Goal: Task Accomplishment & Management: Use online tool/utility

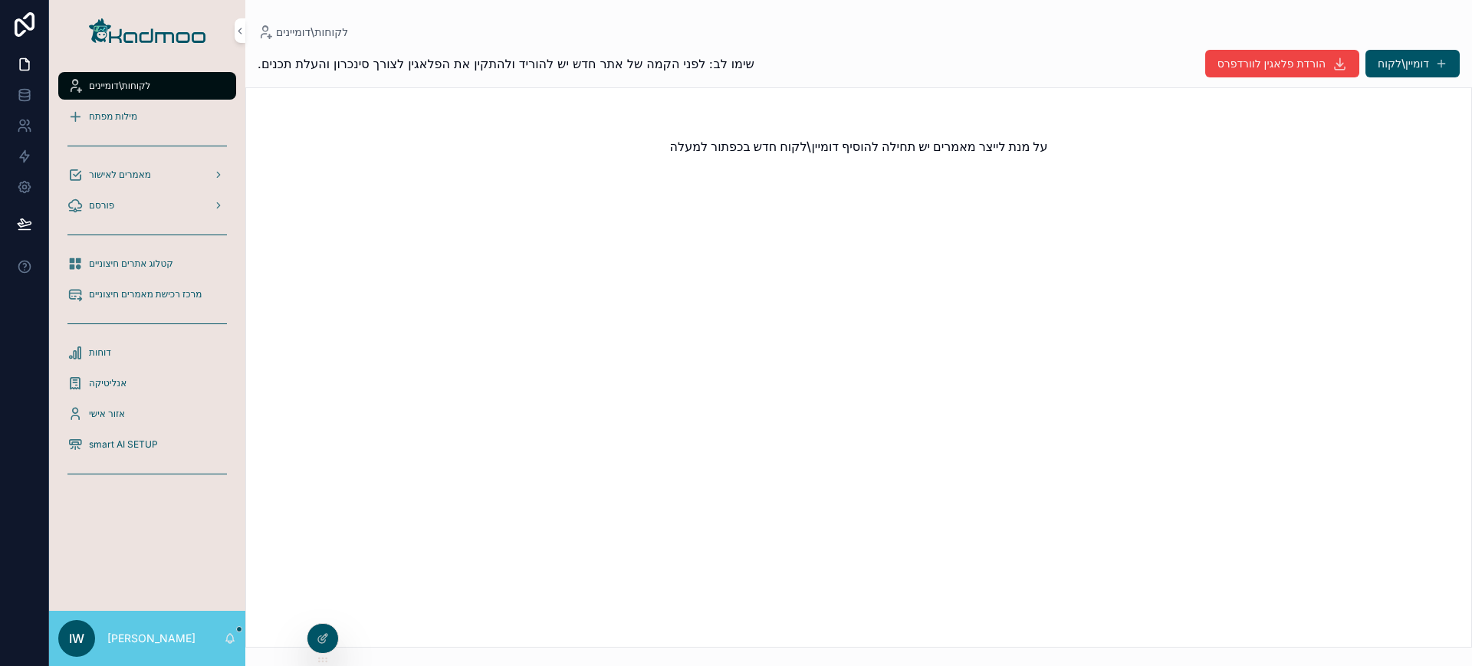
click at [329, 636] on div at bounding box center [322, 638] width 31 height 29
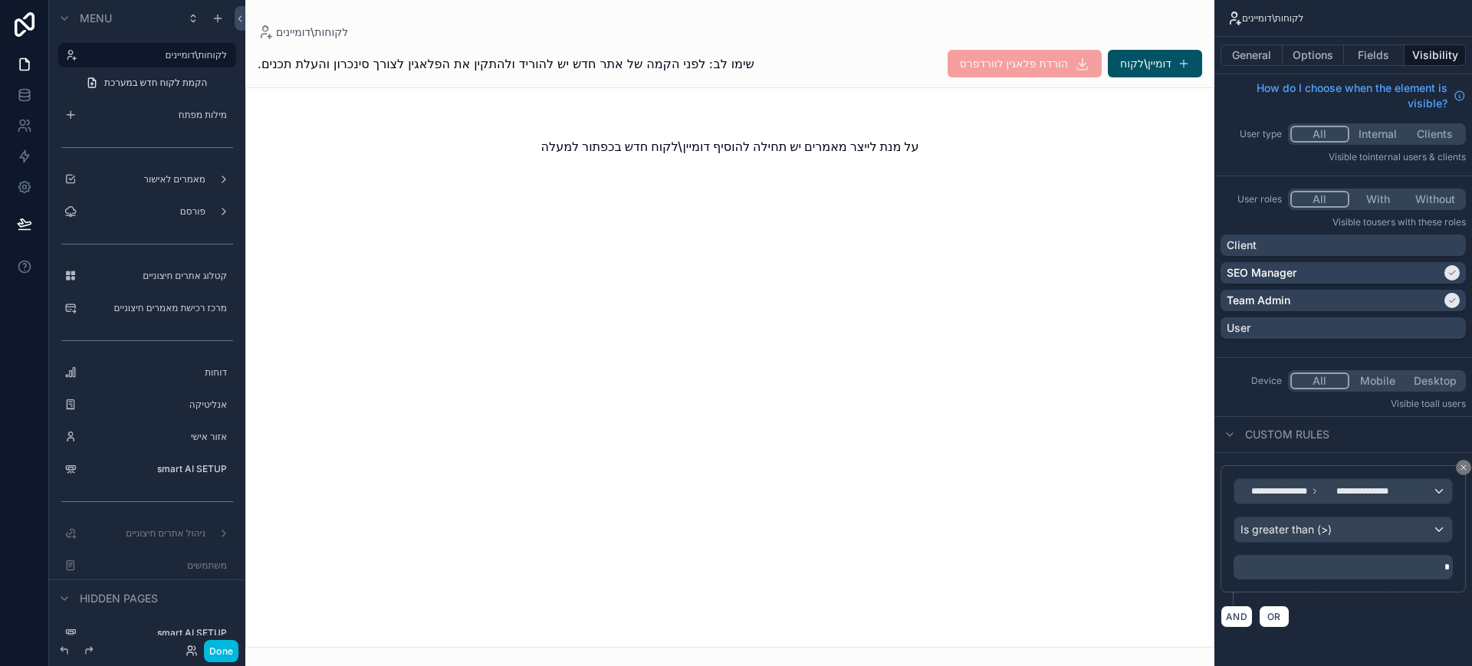
click at [218, 652] on button "Done" at bounding box center [221, 651] width 34 height 22
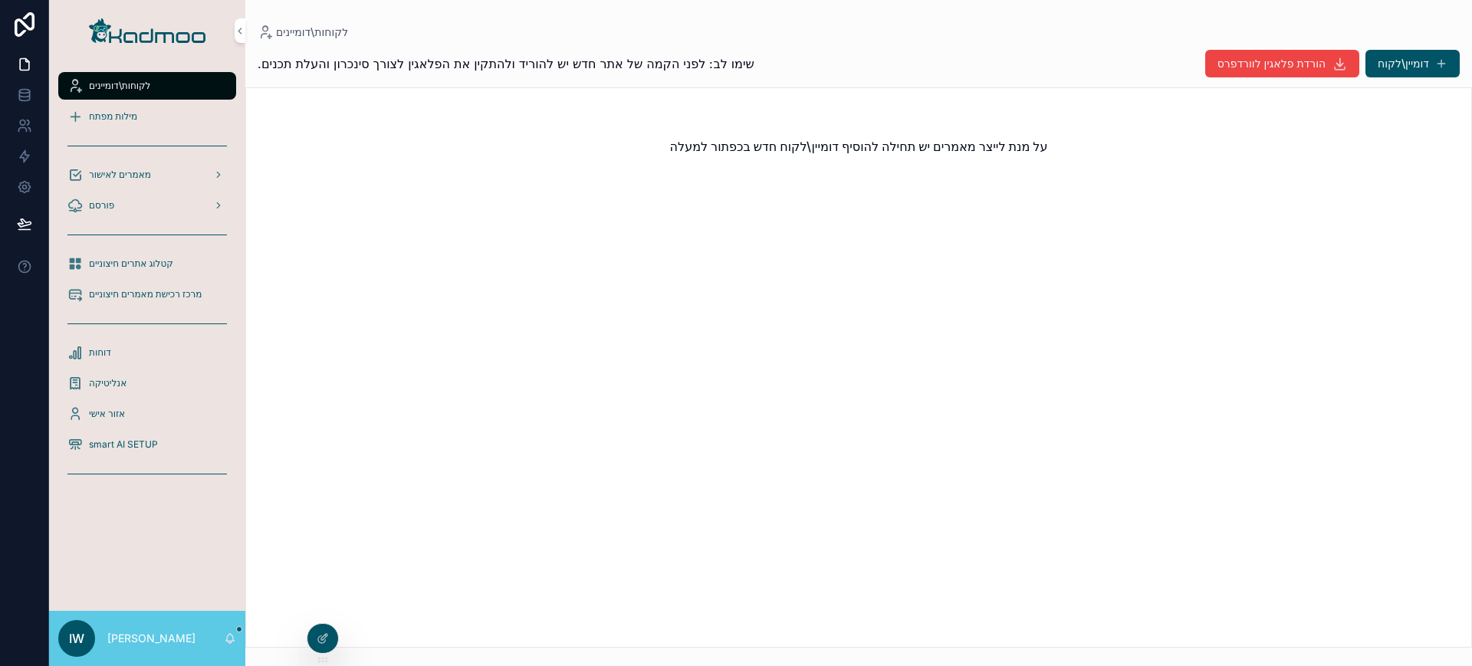
click at [0, 0] on icon at bounding box center [0, 0] width 0 height 0
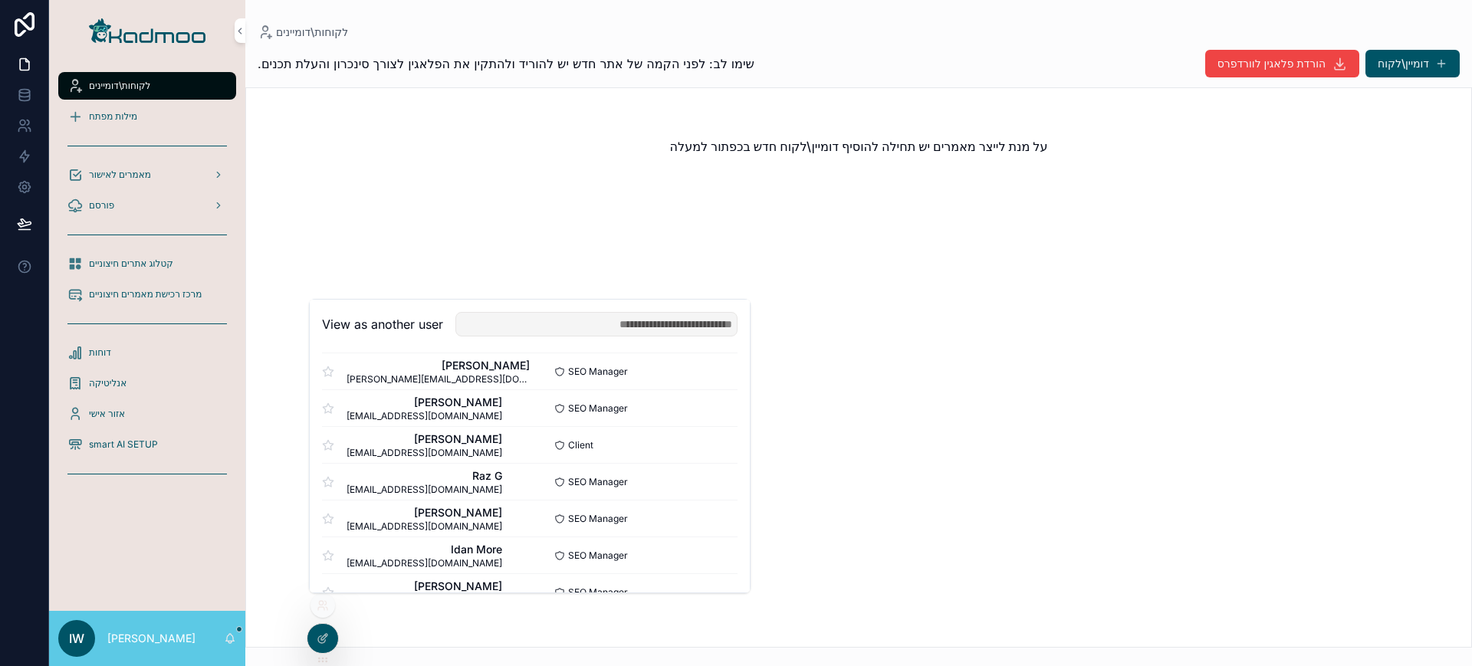
scroll to position [1033, 0]
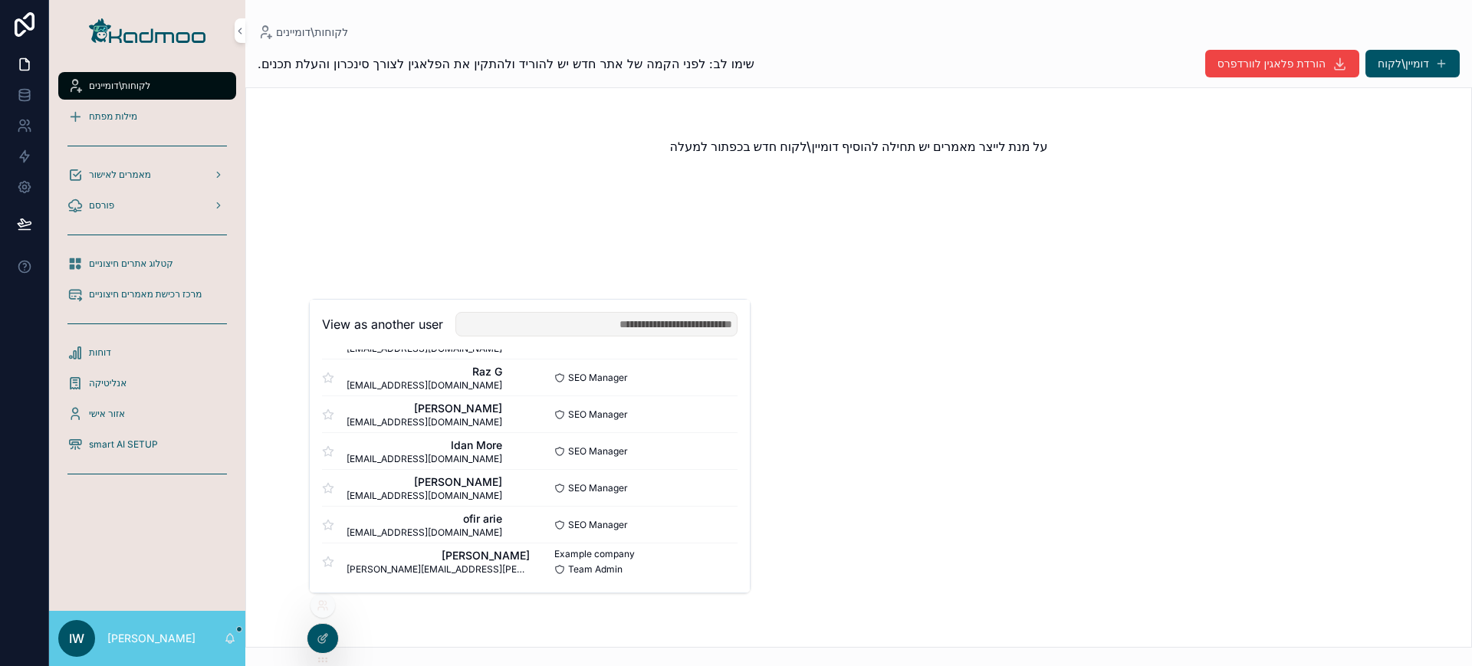
click at [0, 0] on button "Select" at bounding box center [0, 0] width 0 height 0
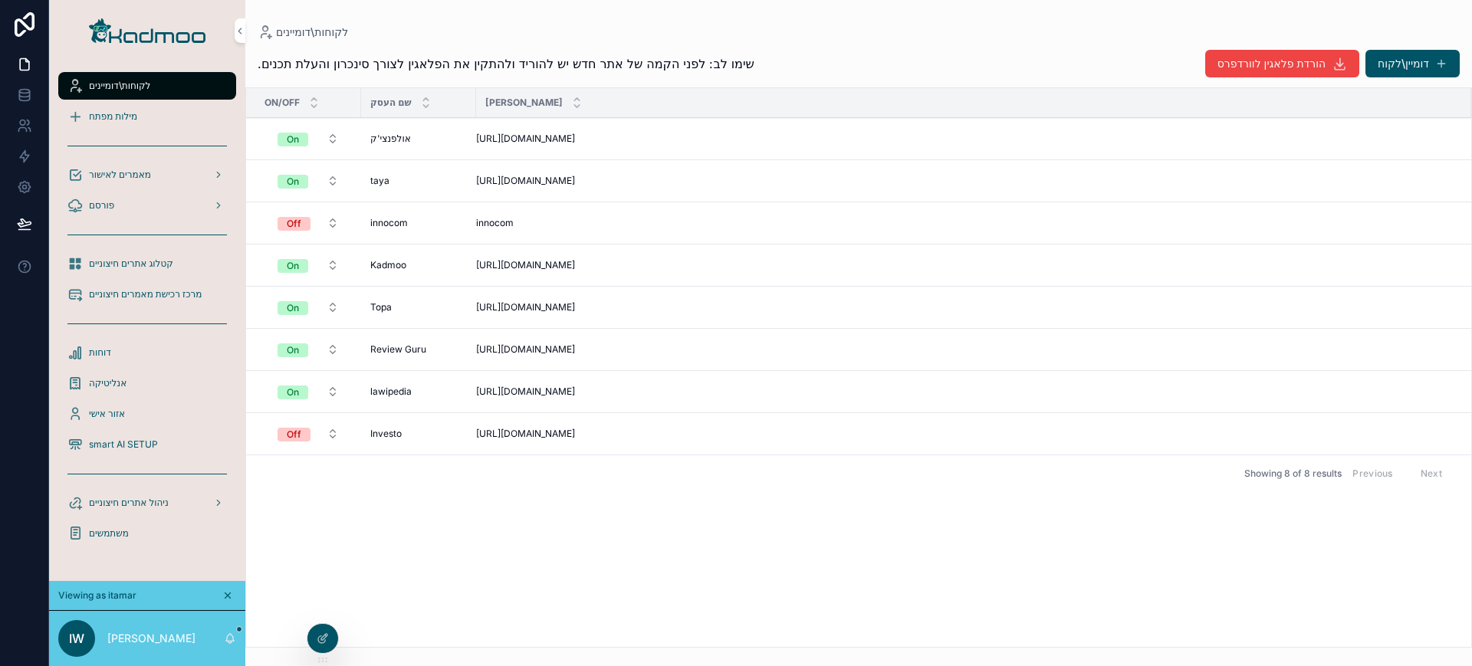
click at [302, 182] on span "On" at bounding box center [293, 182] width 31 height 14
click at [225, 285] on div "Off" at bounding box center [223, 288] width 13 height 14
click at [90, 117] on span "מילות מפתח" at bounding box center [113, 116] width 48 height 12
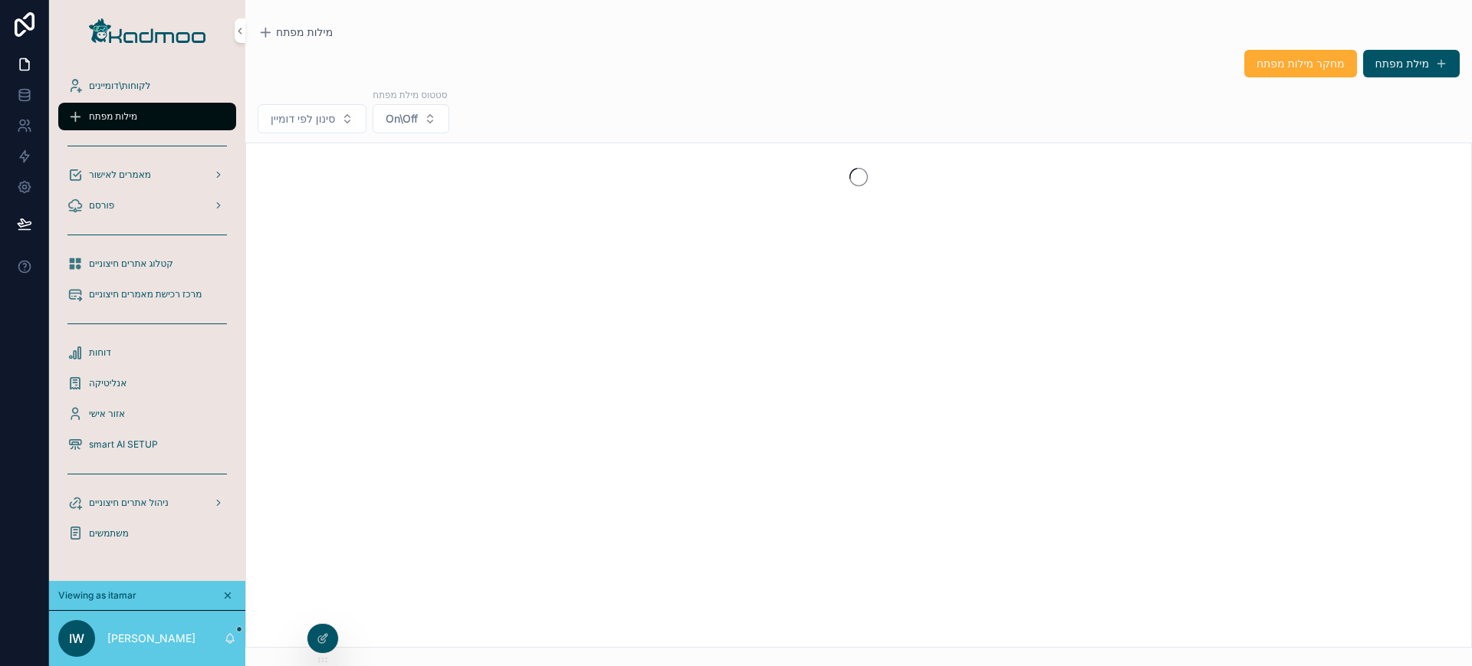
click at [334, 118] on span "סינון לפי דומיין" at bounding box center [303, 118] width 64 height 15
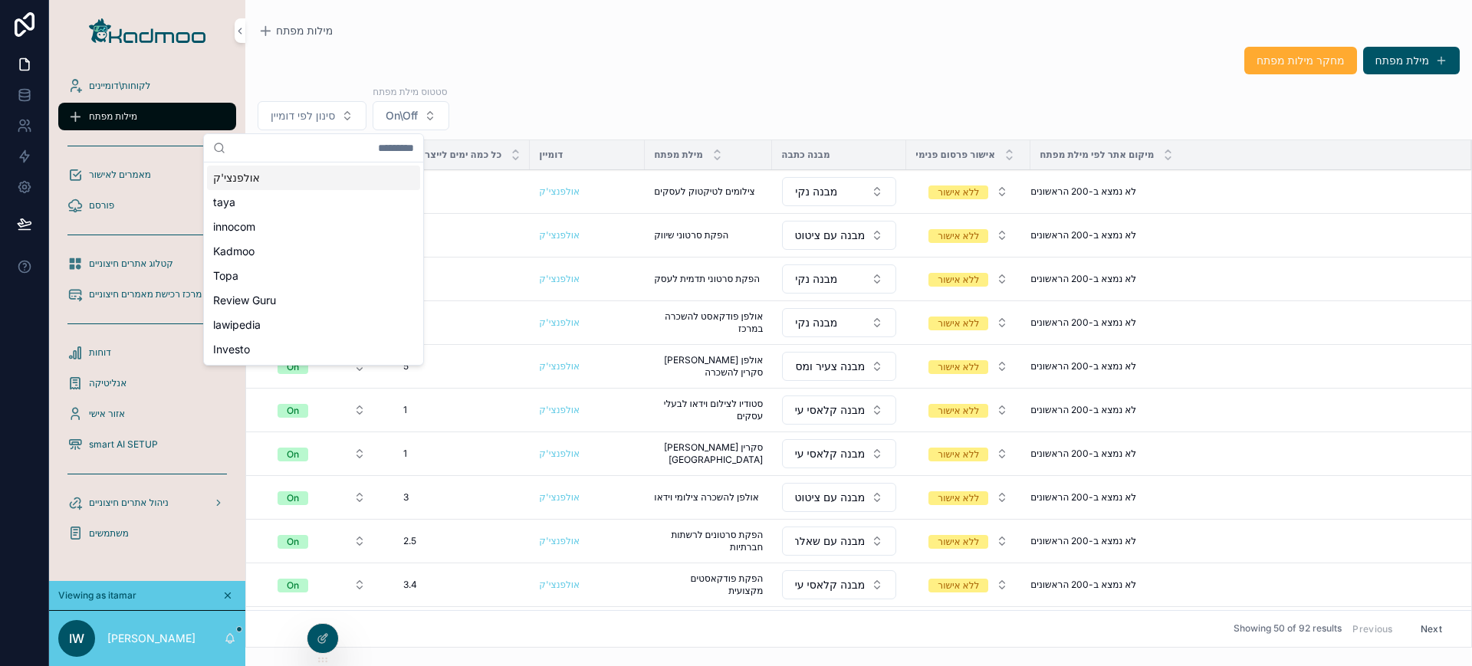
click at [290, 172] on div "אולפנצי'ק" at bounding box center [313, 178] width 213 height 25
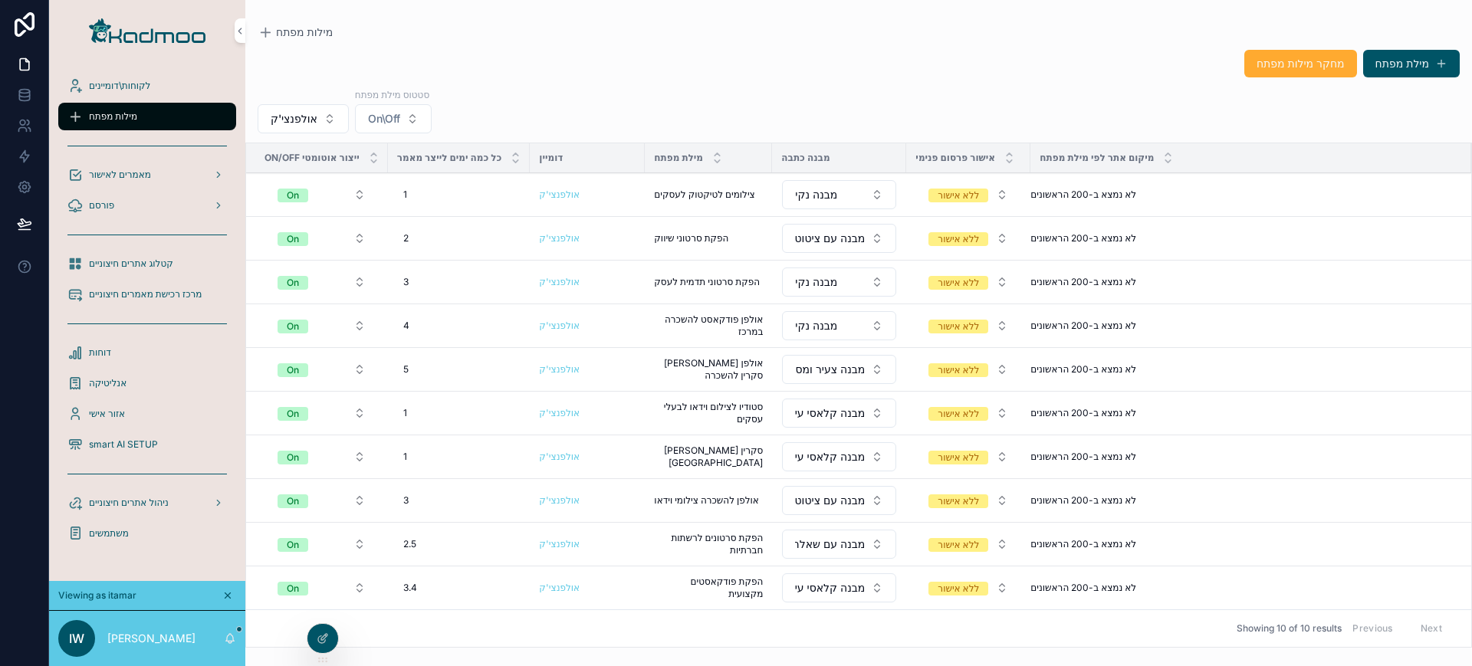
click at [117, 169] on span "מאמרים לאישור" at bounding box center [120, 175] width 62 height 12
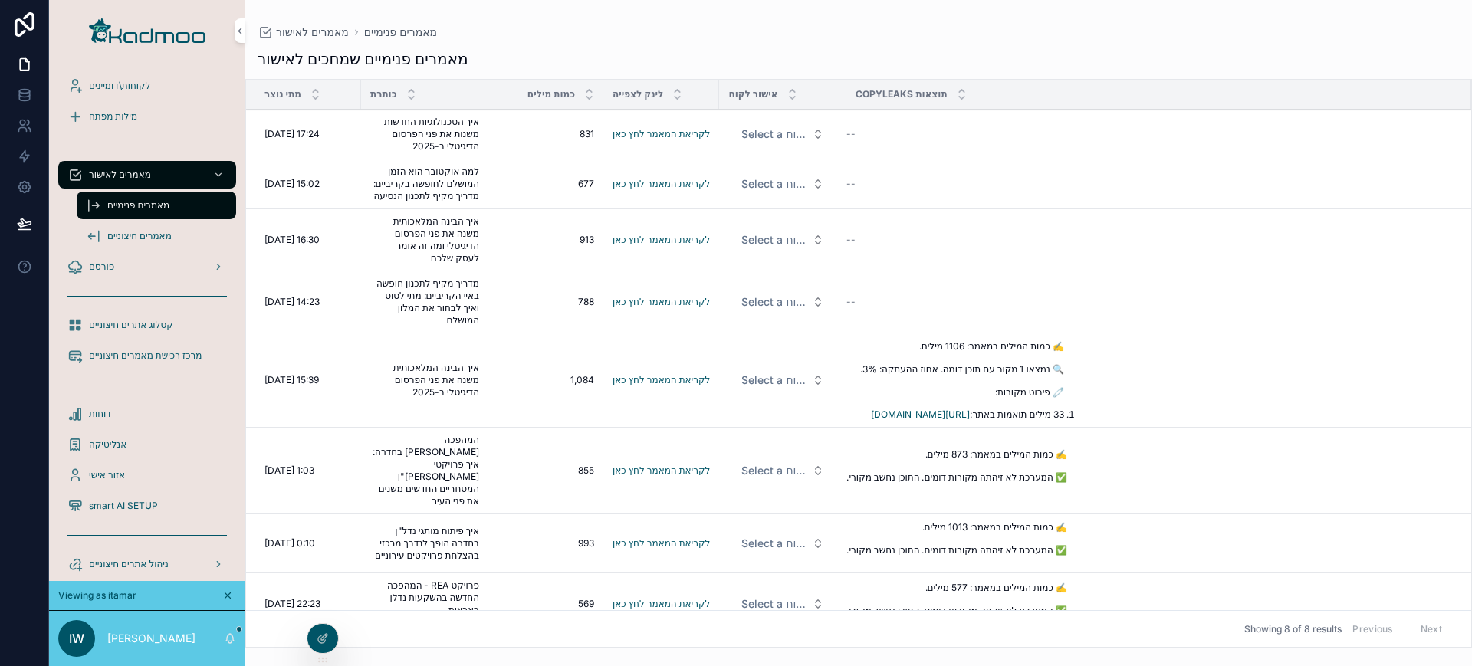
click at [678, 134] on link "לקריאת המאמר לחץ כאן" at bounding box center [661, 133] width 97 height 11
click at [122, 264] on div "פורסם" at bounding box center [146, 267] width 159 height 25
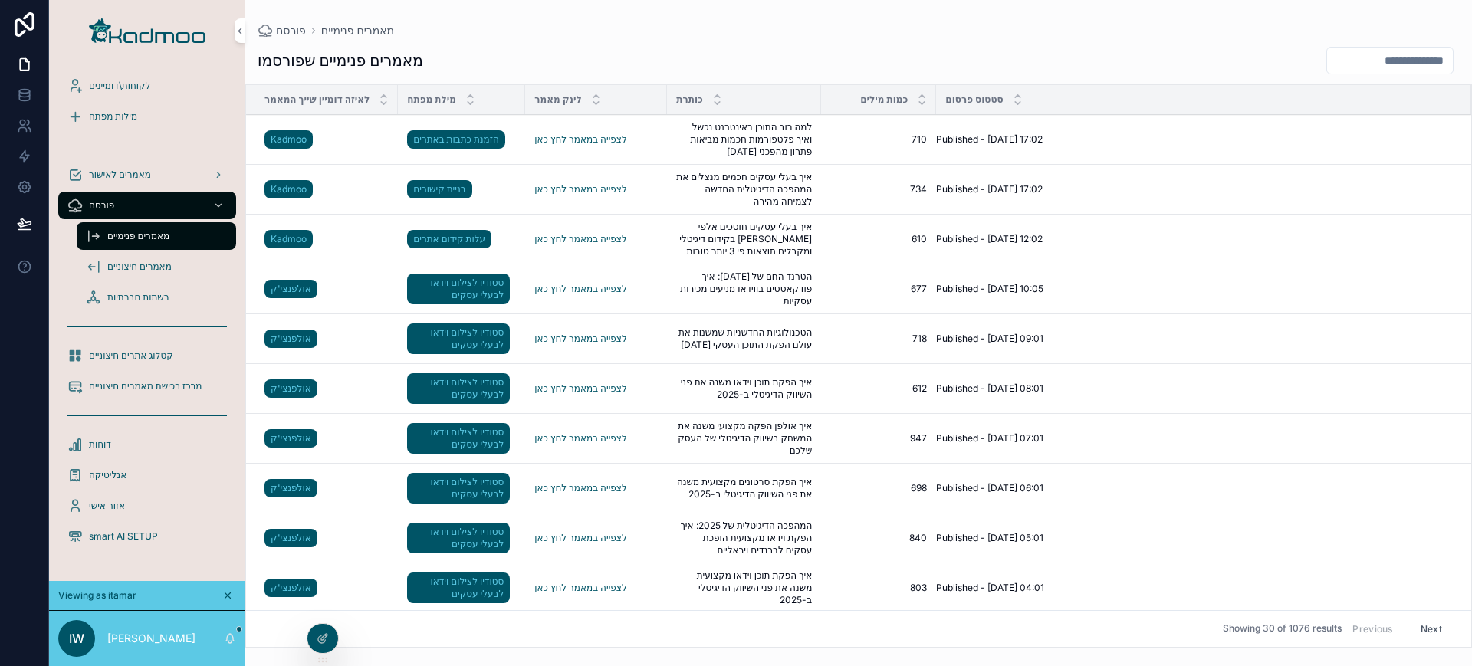
click at [363, 96] on span "לאיזה דומיין שייך המאמר" at bounding box center [316, 100] width 105 height 12
click at [381, 97] on icon "scrollable content" at bounding box center [384, 96] width 10 height 10
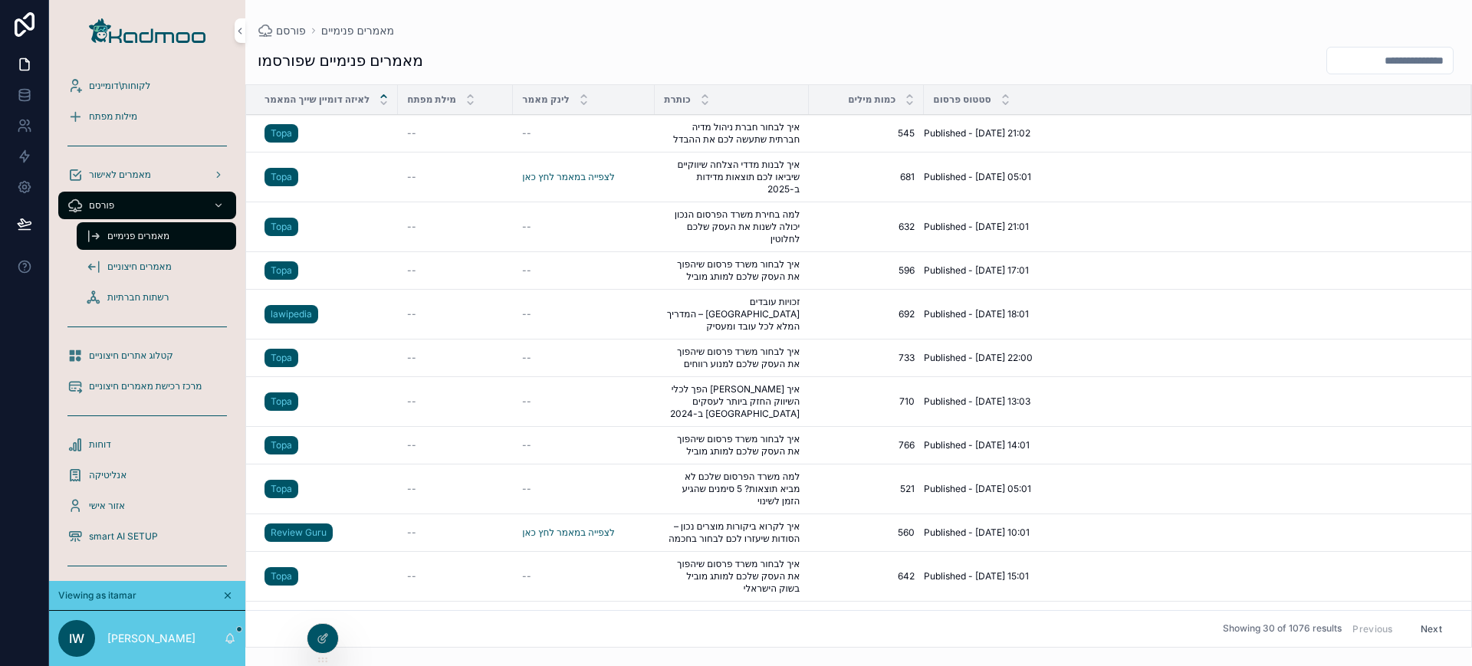
click at [381, 98] on icon "scrollable content" at bounding box center [384, 103] width 10 height 10
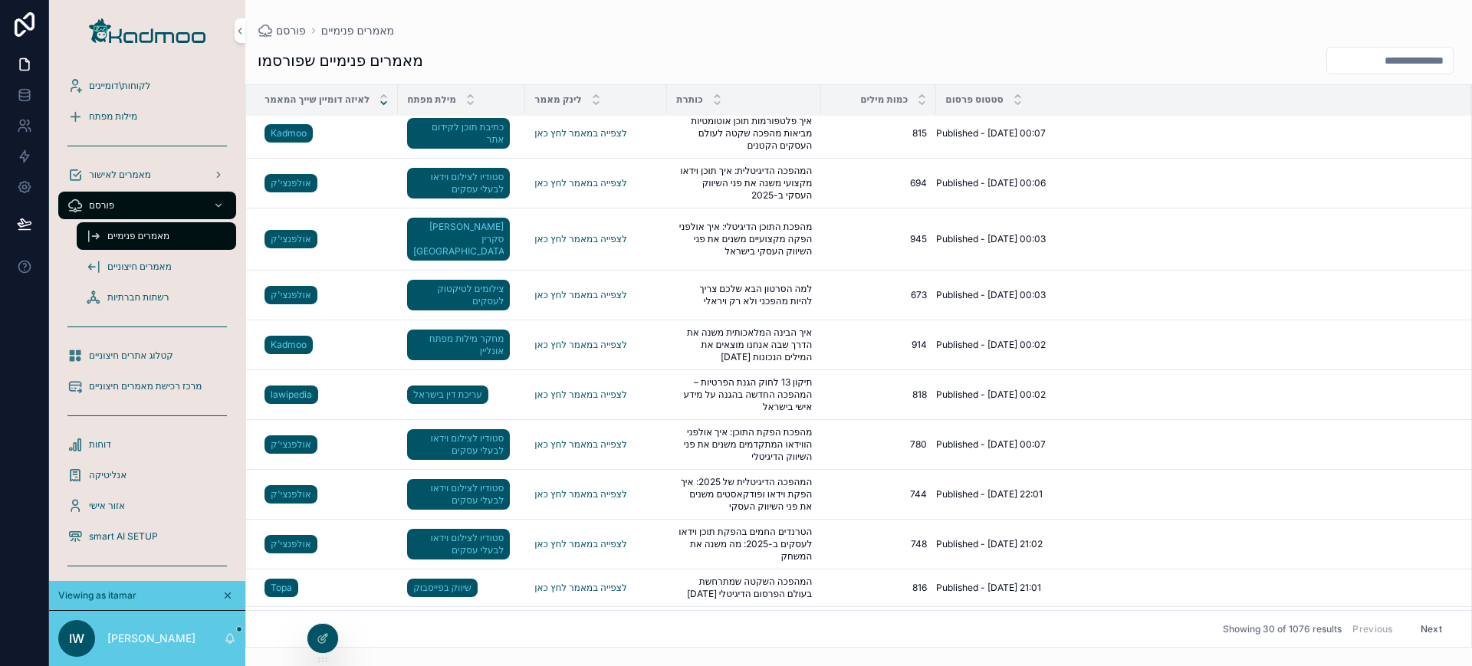
scroll to position [616, 0]
